Goal: Information Seeking & Learning: Check status

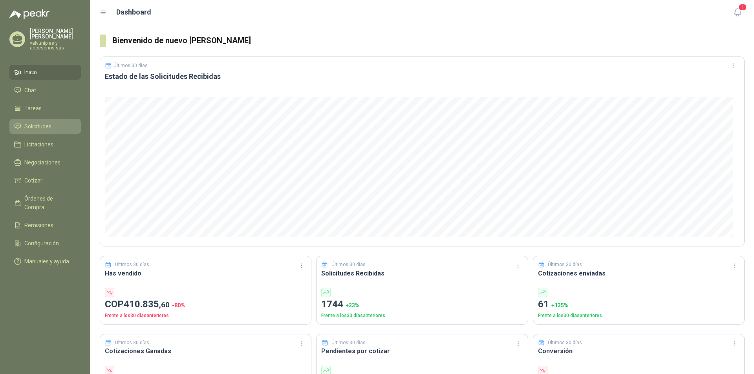
click at [44, 122] on span "Solicitudes" at bounding box center [37, 126] width 27 height 9
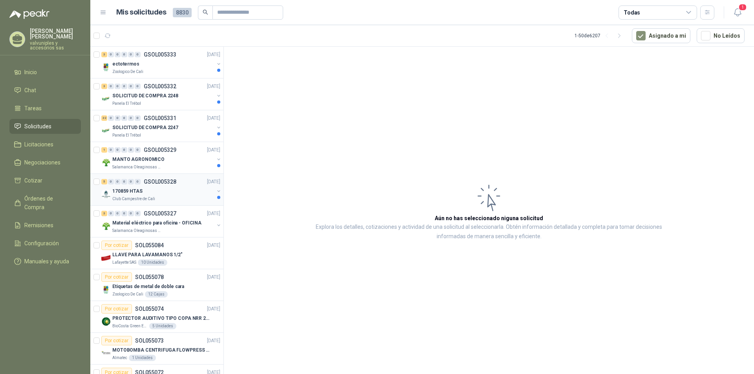
click at [138, 194] on p "170859 HTAS" at bounding box center [127, 191] width 30 height 7
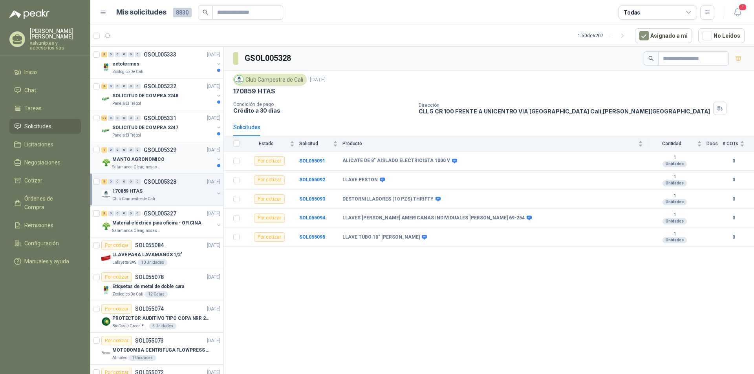
click at [147, 160] on p "MANTO AGRONOMICO" at bounding box center [138, 159] width 52 height 7
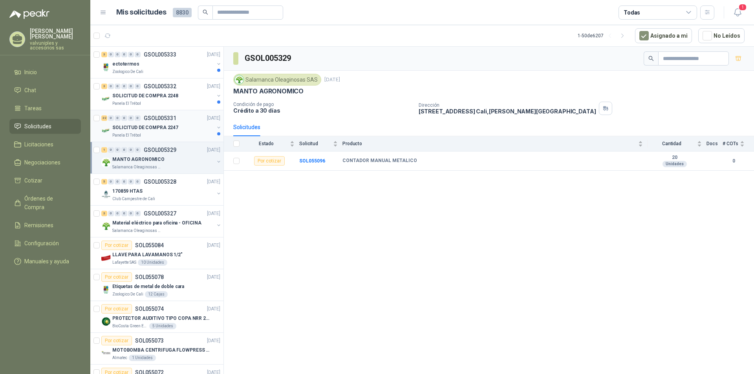
click at [159, 127] on p "SOLICITUD DE COMPRA 2247" at bounding box center [145, 127] width 66 height 7
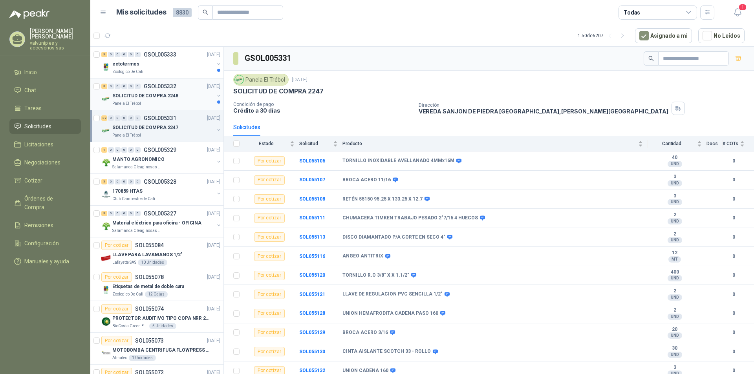
click at [145, 97] on p "SOLICITUD DE COMPRA 2248" at bounding box center [145, 95] width 66 height 7
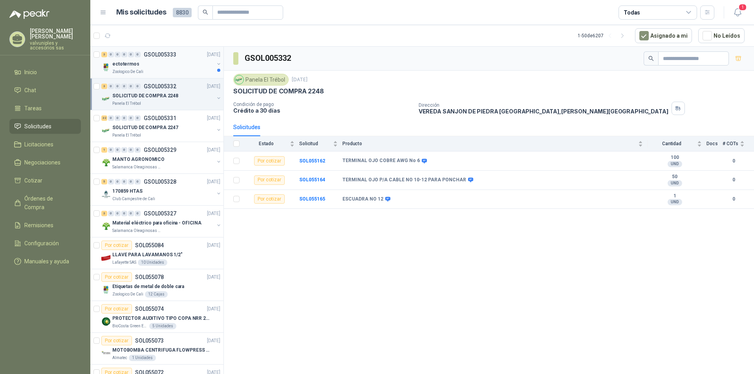
click at [135, 66] on p "ectotermos" at bounding box center [125, 64] width 27 height 7
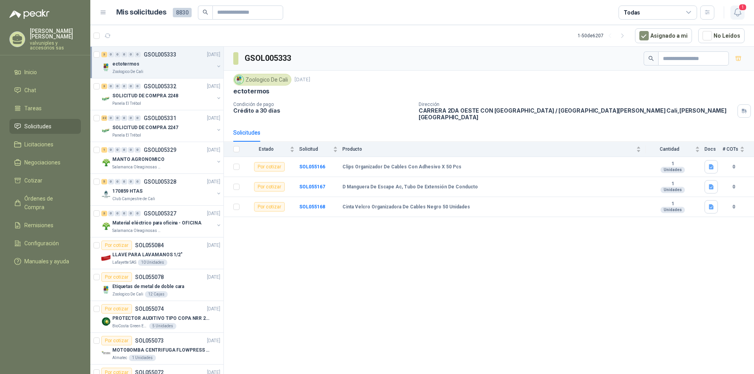
click at [741, 10] on span "1" at bounding box center [743, 7] width 9 height 7
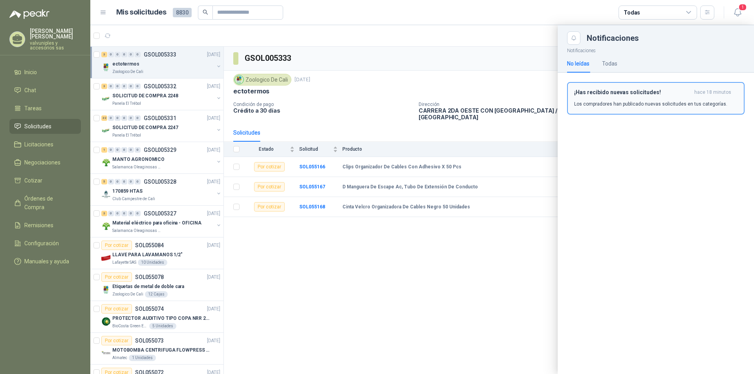
click at [631, 94] on h3 "¡Has recibido nuevas solicitudes!" at bounding box center [632, 92] width 117 height 7
